Goal: Contribute content: Add original content to the website for others to see

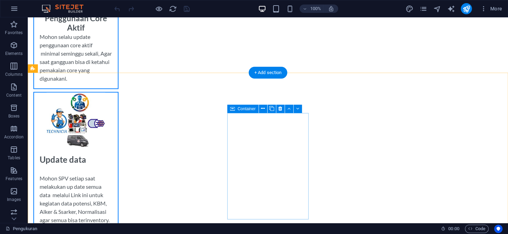
scroll to position [243, 0]
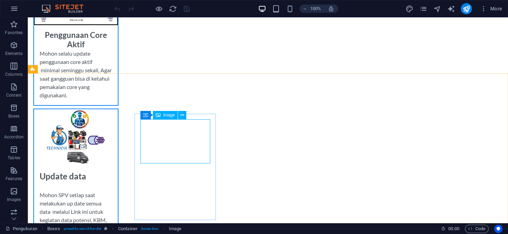
click at [173, 114] on span "Image" at bounding box center [168, 115] width 11 height 4
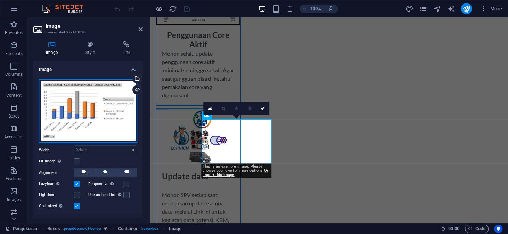
click at [109, 114] on div "Drag files here, click to choose files or select files from Files or our free s…" at bounding box center [88, 111] width 98 height 64
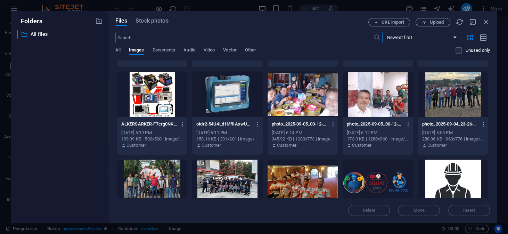
scroll to position [54, 0]
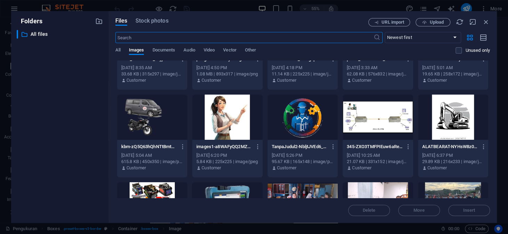
click at [447, 113] on div at bounding box center [453, 117] width 70 height 45
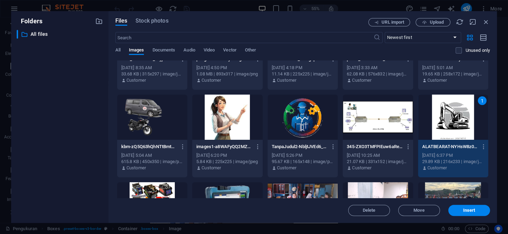
click at [447, 113] on div "1" at bounding box center [453, 117] width 70 height 45
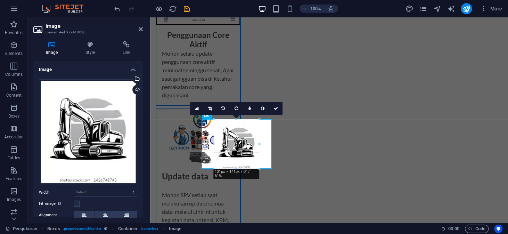
drag, startPoint x: 236, startPoint y: 195, endPoint x: 86, endPoint y: 149, distance: 157.7
type input "131"
select select "px"
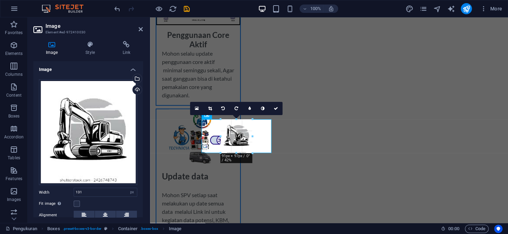
drag, startPoint x: 237, startPoint y: 168, endPoint x: 86, endPoint y: 135, distance: 155.2
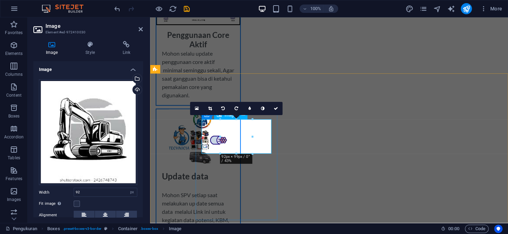
drag, startPoint x: 386, startPoint y: 171, endPoint x: 236, endPoint y: 165, distance: 150.7
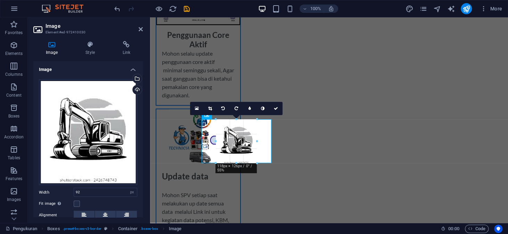
drag, startPoint x: 235, startPoint y: 153, endPoint x: 235, endPoint y: 161, distance: 8.7
type input "119"
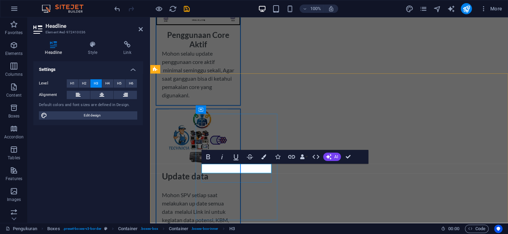
scroll to position [0, 0]
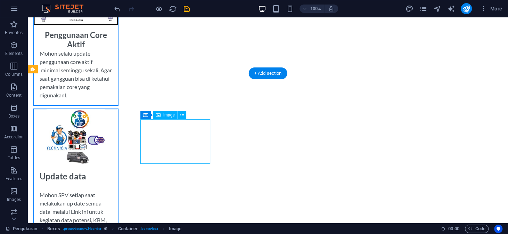
select select "px"
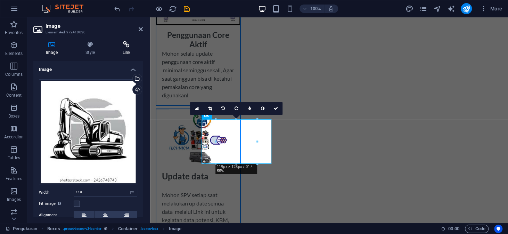
click at [128, 43] on icon at bounding box center [126, 44] width 33 height 7
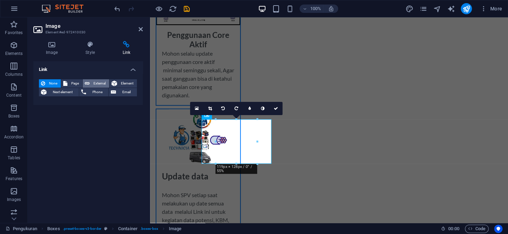
click at [95, 82] on span "External" at bounding box center [99, 83] width 15 height 8
select select "blank"
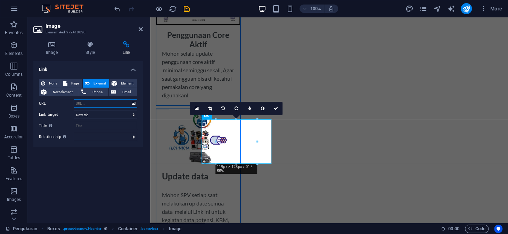
paste input "[URL][DOMAIN_NAME][PERSON_NAME]"
type input "[URL][DOMAIN_NAME][PERSON_NAME]"
click at [186, 8] on icon "save" at bounding box center [187, 9] width 8 height 8
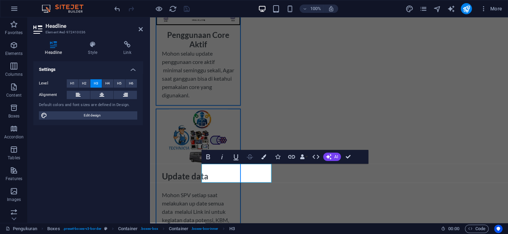
click at [249, 158] on icon "button" at bounding box center [250, 157] width 8 height 8
click at [290, 158] on icon "button" at bounding box center [291, 156] width 7 height 3
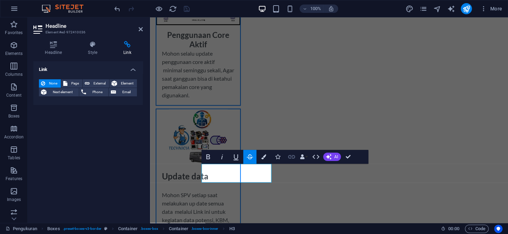
click at [290, 158] on icon "button" at bounding box center [291, 156] width 7 height 3
click at [99, 82] on span "External" at bounding box center [99, 83] width 15 height 8
select select "blank"
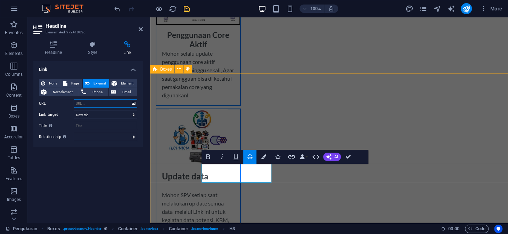
paste input "[URL][DOMAIN_NAME][PERSON_NAME]"
type input "[URL][DOMAIN_NAME][PERSON_NAME]"
click at [185, 6] on icon "save" at bounding box center [187, 9] width 8 height 8
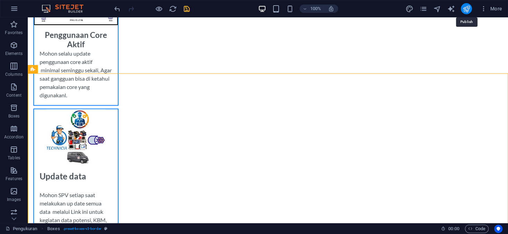
click at [466, 10] on icon "publish" at bounding box center [467, 9] width 8 height 8
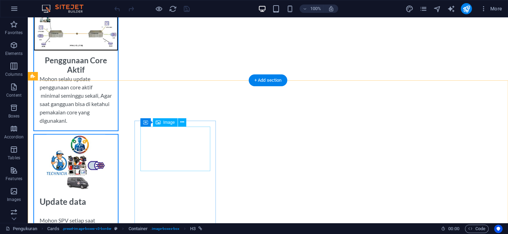
scroll to position [243, 0]
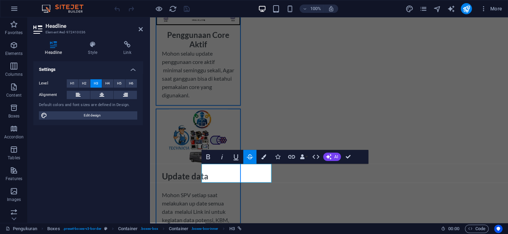
click at [248, 157] on icon "button" at bounding box center [250, 157] width 8 height 8
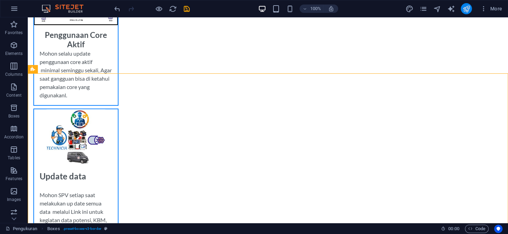
click at [469, 6] on icon "publish" at bounding box center [467, 9] width 8 height 8
